Goal: Check status

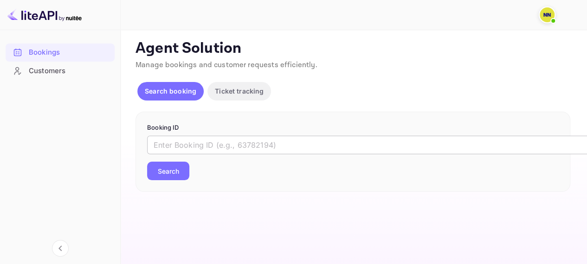
click at [179, 141] on input "text" at bounding box center [379, 145] width 464 height 19
paste input "8557869"
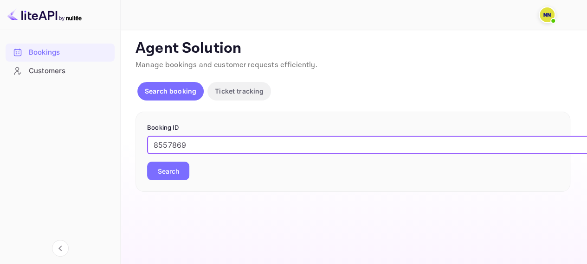
type input "8557869"
click at [147, 162] on button "Search" at bounding box center [168, 171] width 42 height 19
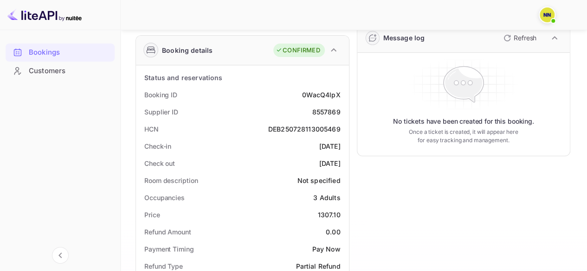
scroll to position [139, 0]
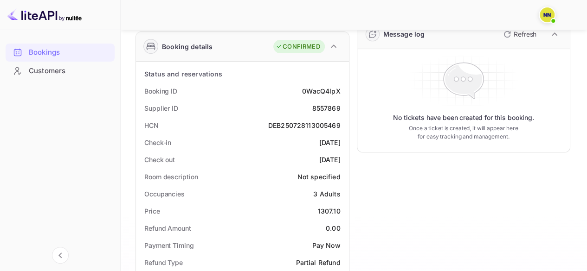
click at [293, 124] on div "DEB250728113005469" at bounding box center [304, 126] width 72 height 10
copy div "DEB250728113005469"
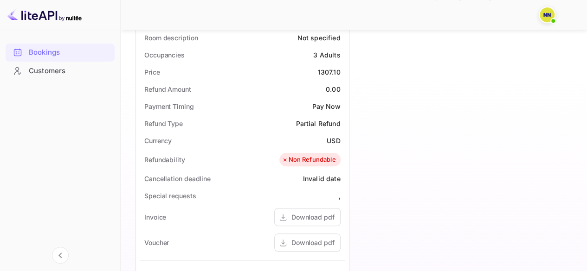
scroll to position [232, 0]
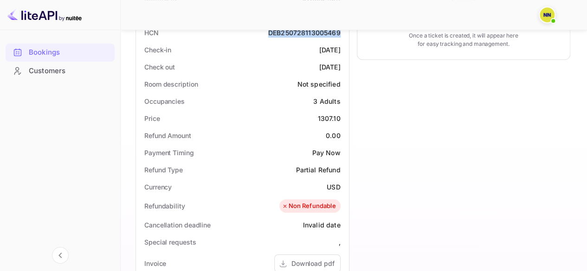
copy div "DEB250728113005469"
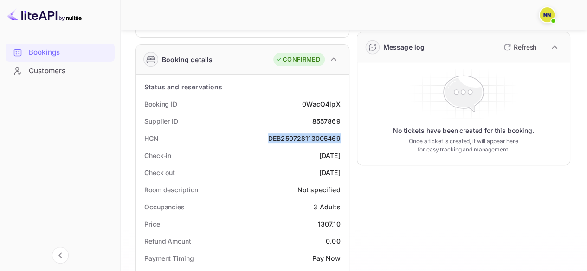
scroll to position [93, 0]
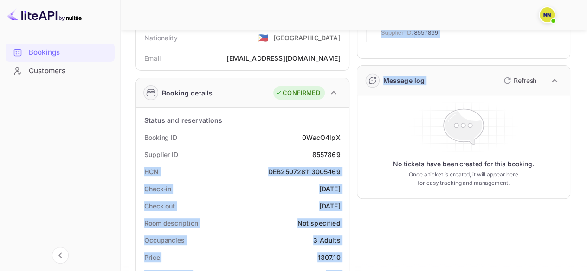
drag, startPoint x: 190, startPoint y: 176, endPoint x: 372, endPoint y: 176, distance: 182.2
